Goal: Task Accomplishment & Management: Complete application form

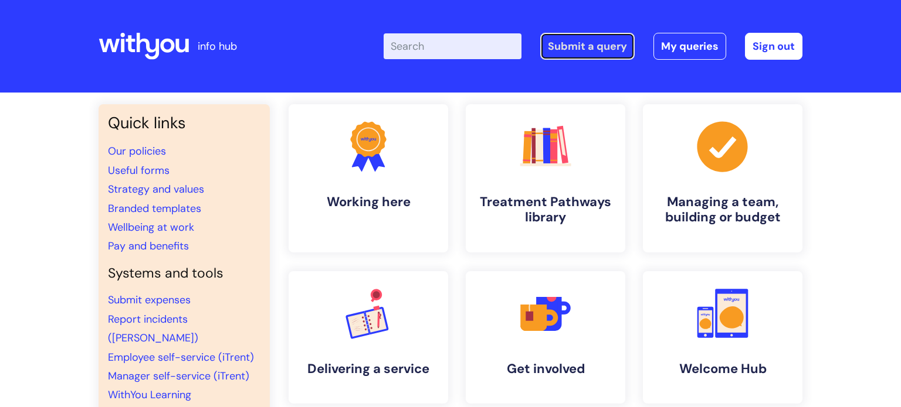
click at [588, 50] on link "Submit a query" at bounding box center [587, 46] width 94 height 27
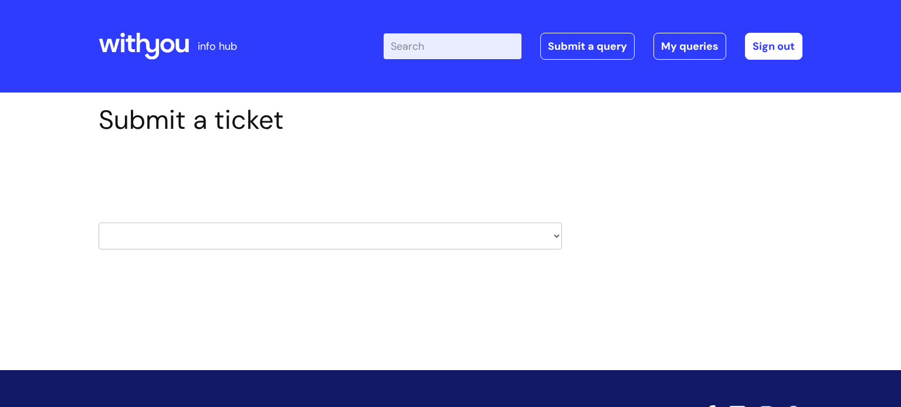
click at [420, 235] on select "HR / People IT and Support Clinical Drug Alerts Finance Accounts Data Support T…" at bounding box center [329, 236] width 463 height 27
select select "it_and_support"
click at [98, 223] on select "HR / People IT and Support Clinical Drug Alerts Finance Accounts Data Support T…" at bounding box center [329, 236] width 463 height 27
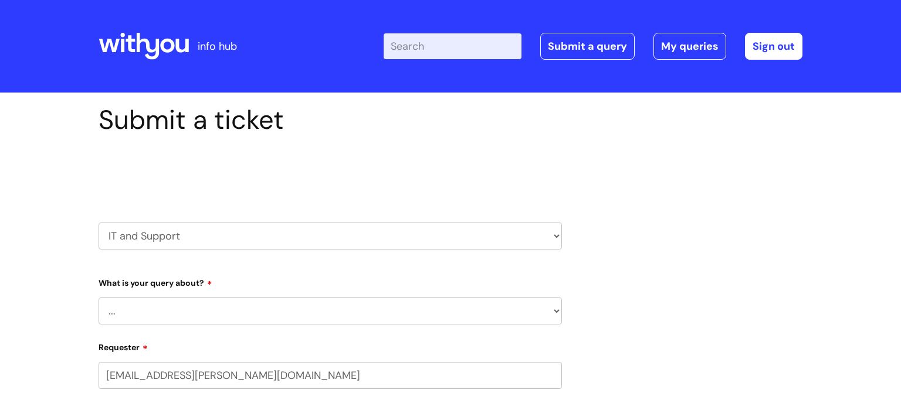
select select "80004286557"
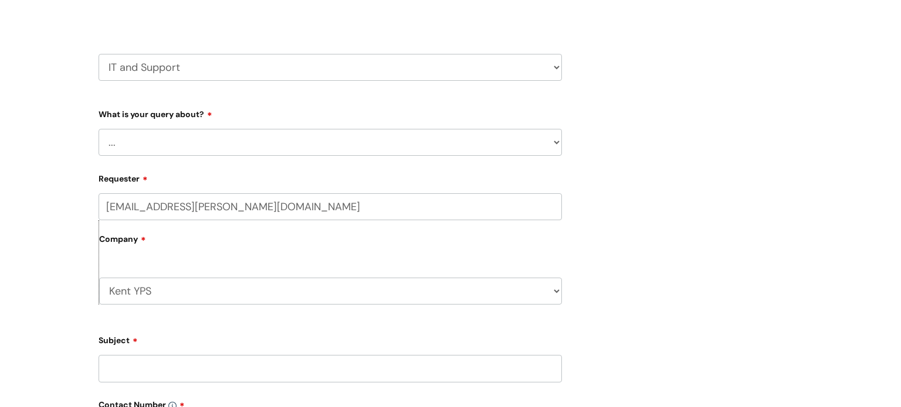
scroll to position [170, 0]
click at [547, 150] on select "... Mobile Phone Reset & MFA Accounts, Starters and Leavers IT Hardware issue I…" at bounding box center [329, 141] width 463 height 27
select select "IT Hardware issue"
click at [98, 128] on select "... Mobile Phone Reset & MFA Accounts, Starters and Leavers IT Hardware issue I…" at bounding box center [329, 141] width 463 height 27
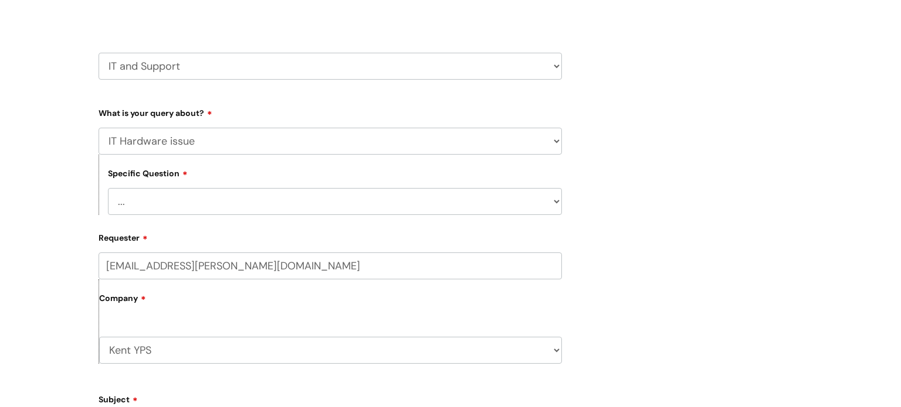
click at [508, 206] on select "... I need a new or replacement ... I’m waiting for new or replacement hardware…" at bounding box center [335, 201] width 454 height 27
select select "I need a new or replacement ..."
click at [108, 188] on select "... I need a new or replacement ... I’m waiting for new or replacement hardware…" at bounding box center [335, 201] width 454 height 27
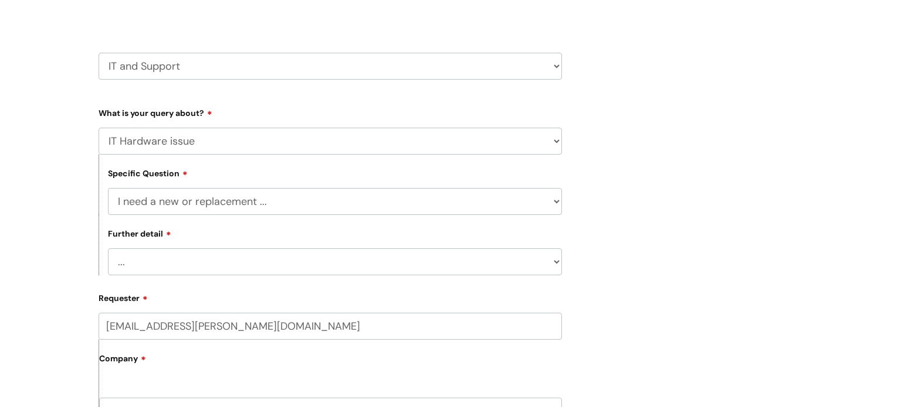
click at [436, 259] on select "... Another sort of cable Anything else Monitor Mouse/keyboard Port replicator …" at bounding box center [335, 262] width 454 height 27
select select "Anything else"
click at [108, 249] on select "... Another sort of cable Anything else Monitor Mouse/keyboard Port replicator …" at bounding box center [335, 262] width 454 height 27
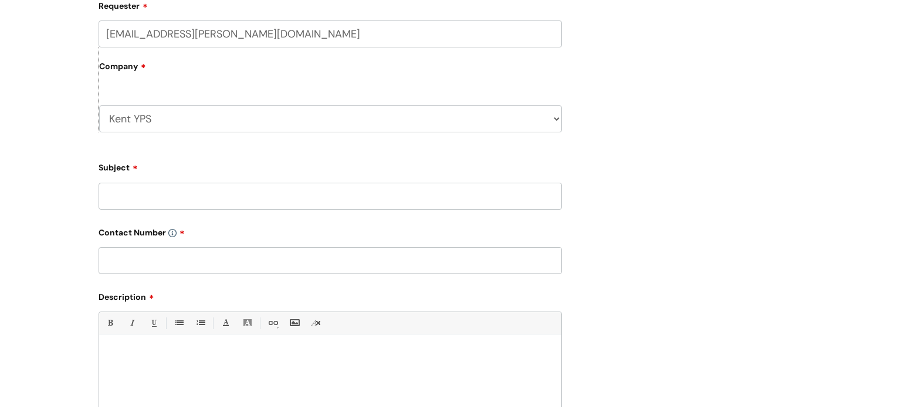
scroll to position [467, 0]
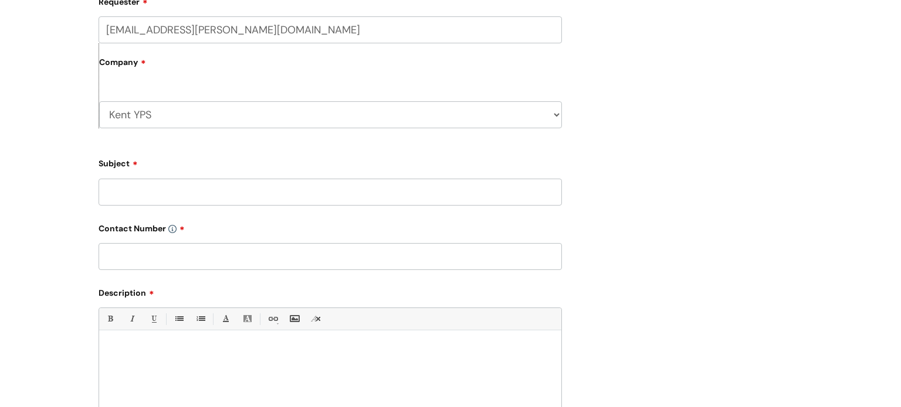
click at [507, 189] on input "Subject" at bounding box center [329, 192] width 463 height 27
click at [399, 192] on input "Laptop" at bounding box center [329, 192] width 463 height 27
click at [365, 195] on input "Laptop" at bounding box center [329, 192] width 463 height 27
type input "L"
type input "Issues with starting up"
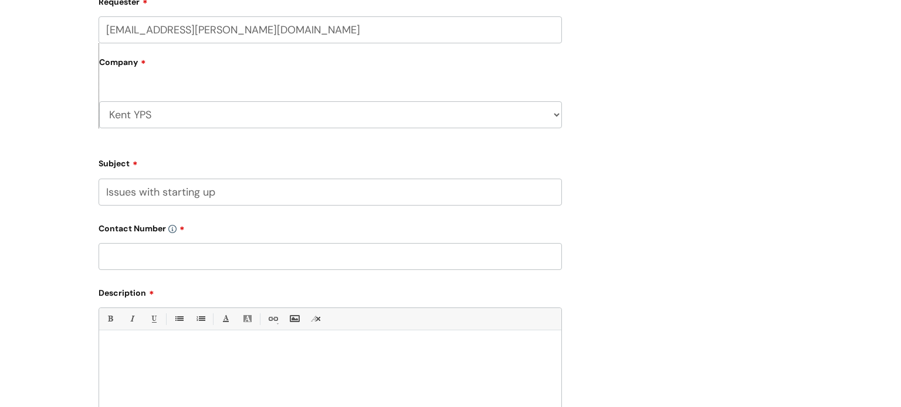
click at [165, 265] on input "text" at bounding box center [329, 256] width 463 height 27
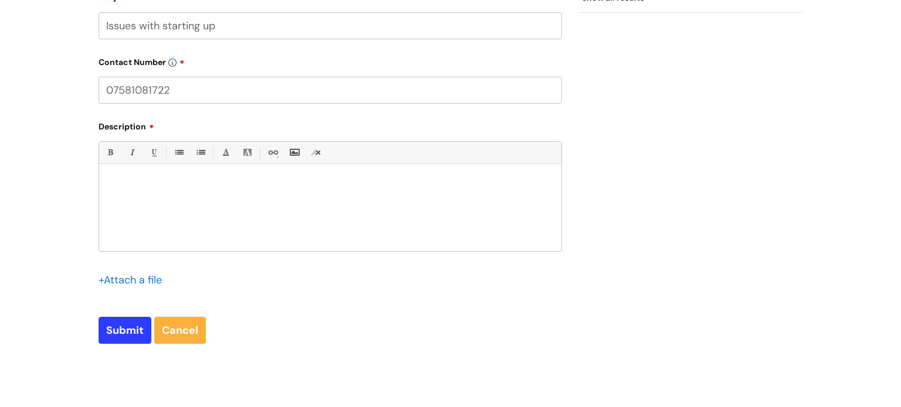
scroll to position [637, 0]
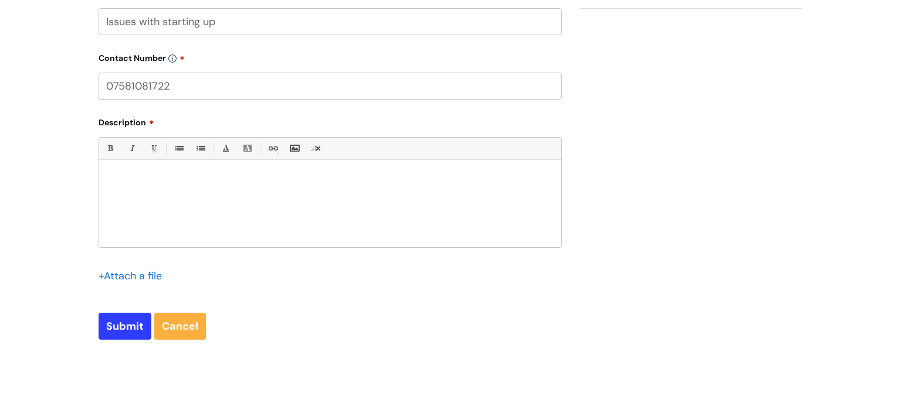
type input "07581081722"
click at [443, 202] on div at bounding box center [330, 207] width 462 height 81
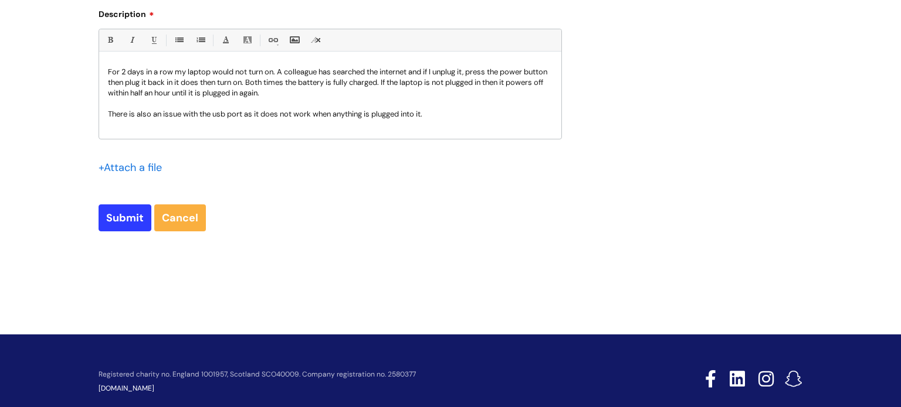
scroll to position [749, 0]
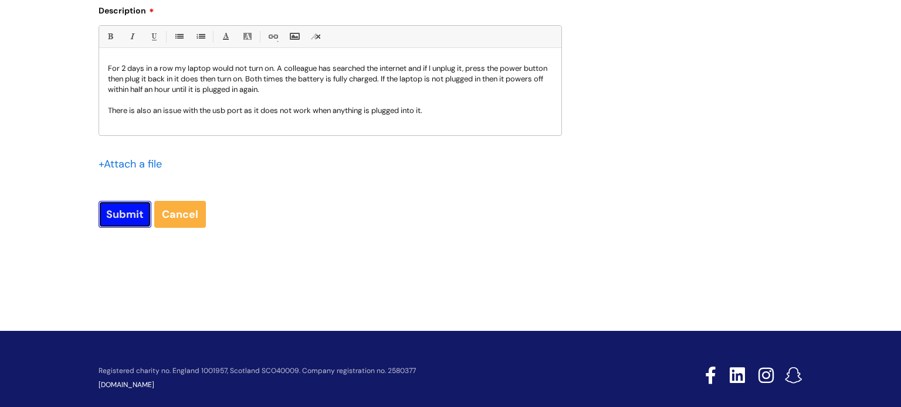
click at [117, 220] on input "Submit" at bounding box center [124, 214] width 53 height 27
type input "Please Wait..."
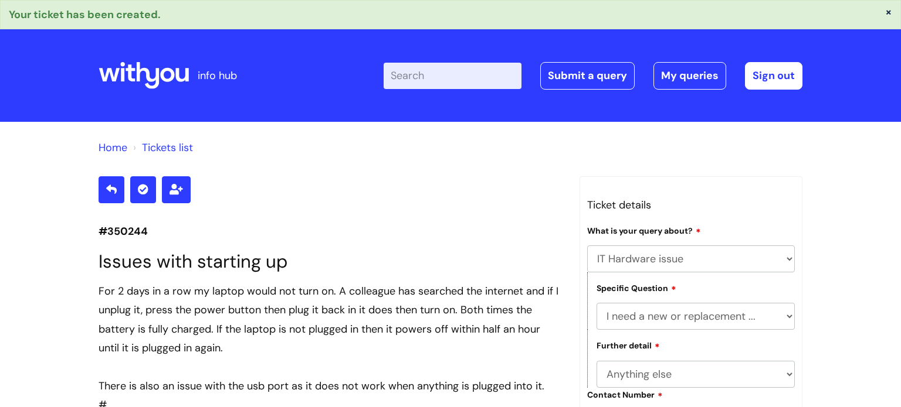
select select "IT Hardware issue"
select select "I need a new or replacement ..."
select select "Anything else"
